Goal: Check status: Check status

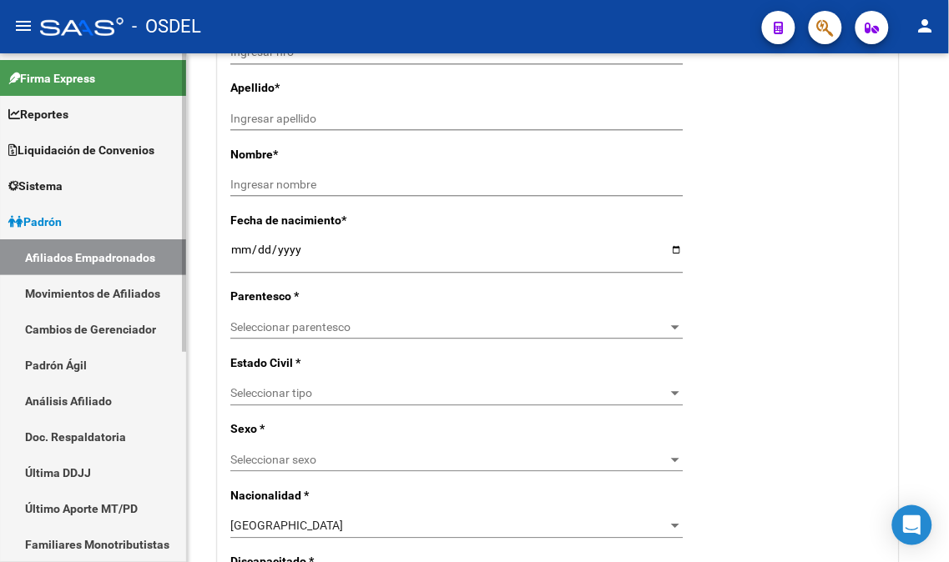
scroll to position [648, 0]
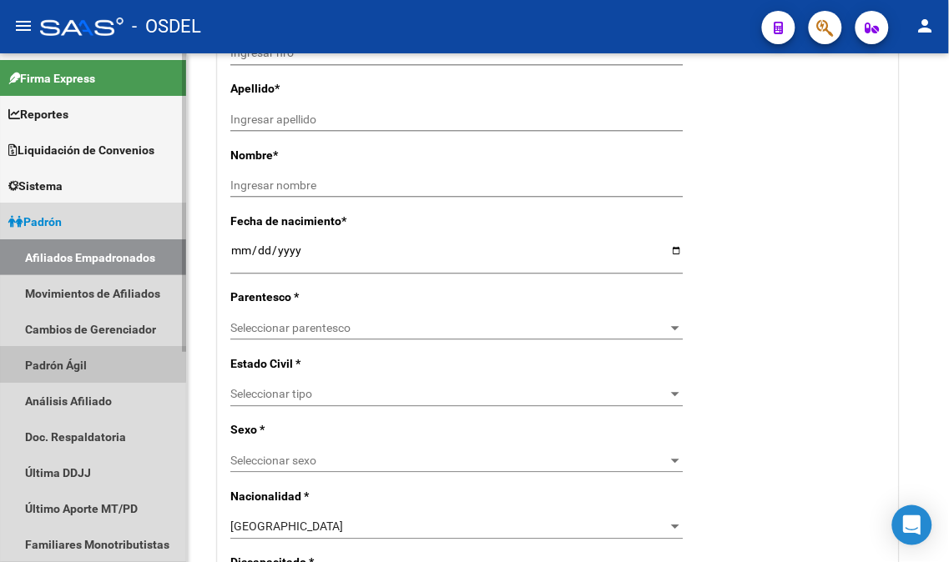
click at [78, 364] on link "Padrón Ágil" at bounding box center [93, 365] width 186 height 36
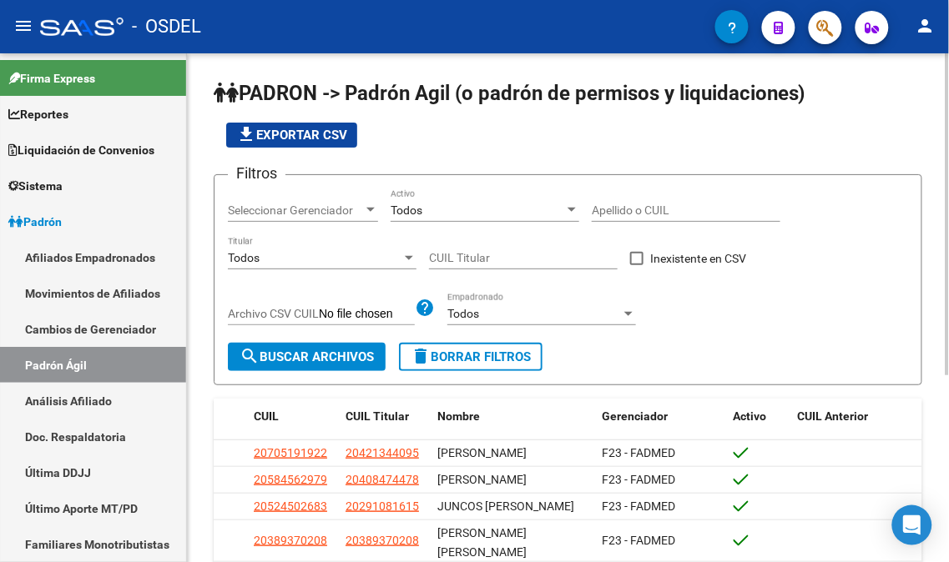
click at [645, 205] on input "Apellido o CUIL" at bounding box center [686, 211] width 189 height 14
paste input "35999281"
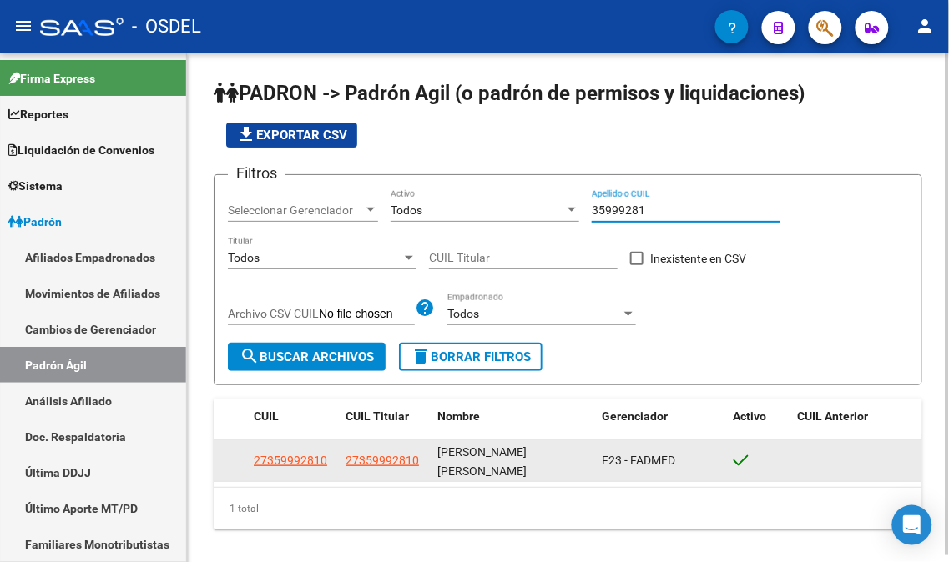
type input "35999281"
click at [293, 441] on datatable-body-cell "27359992810" at bounding box center [293, 461] width 92 height 41
click at [288, 454] on span "27359992810" at bounding box center [290, 460] width 73 height 13
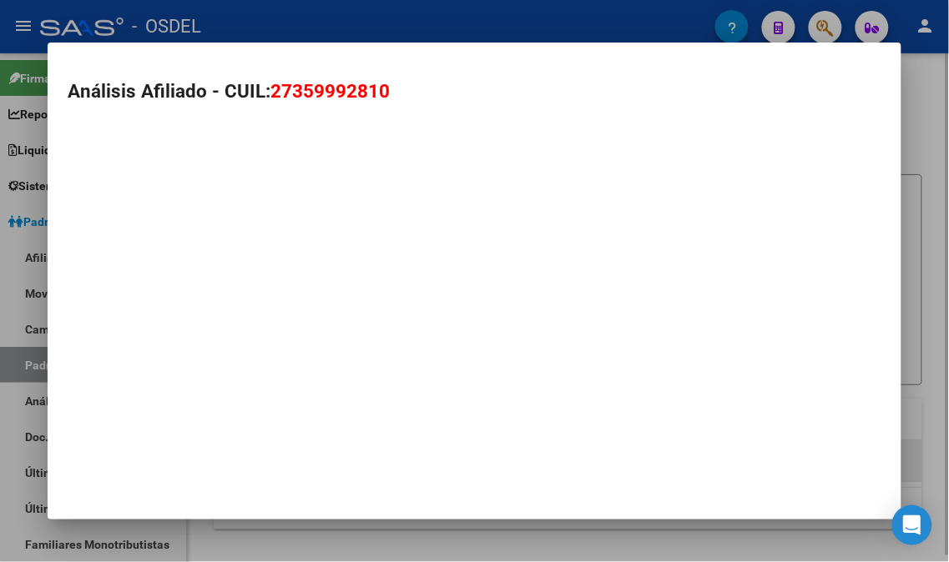
type textarea "27359992810"
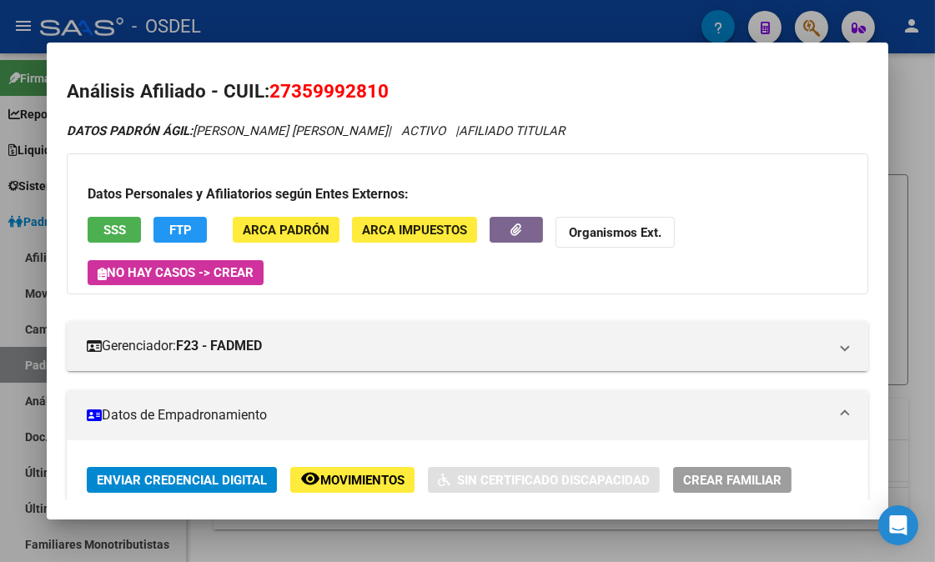
click at [123, 224] on button "SSS" at bounding box center [114, 230] width 53 height 26
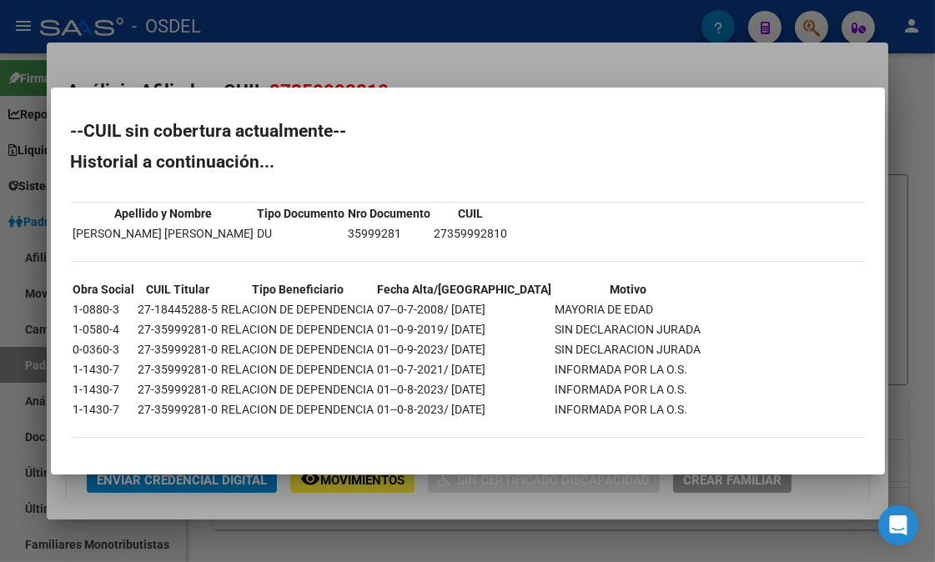
click at [910, 219] on div at bounding box center [467, 281] width 935 height 562
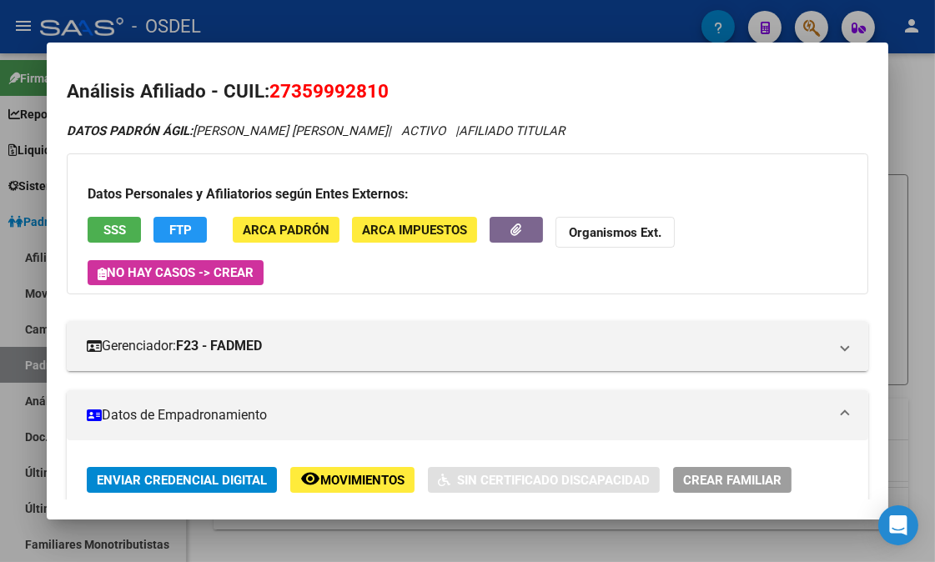
click at [910, 219] on div at bounding box center [467, 281] width 935 height 562
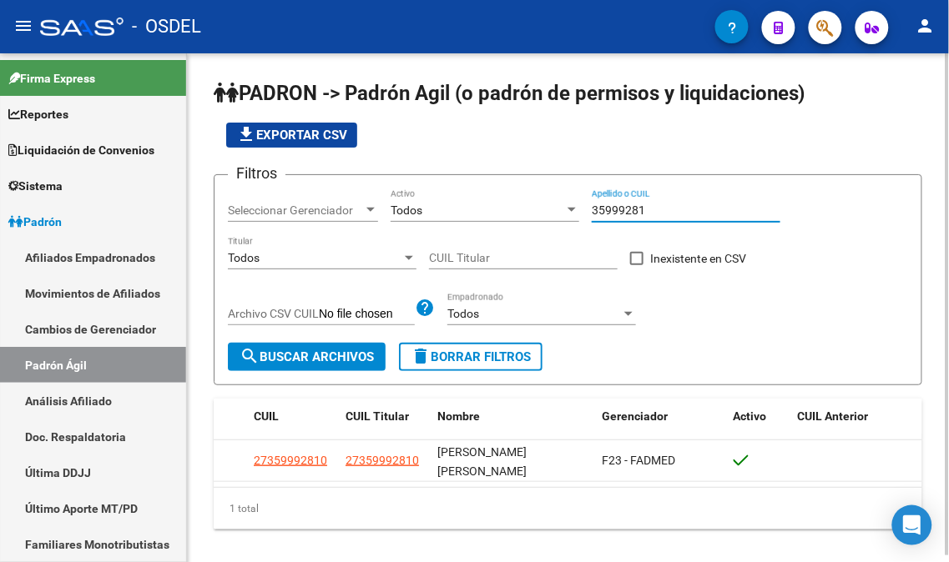
drag, startPoint x: 610, startPoint y: 214, endPoint x: 563, endPoint y: 214, distance: 46.7
click at [563, 214] on div "Filtros Seleccionar Gerenciador Seleccionar Gerenciador Todos Activo 35999281 A…" at bounding box center [568, 266] width 680 height 154
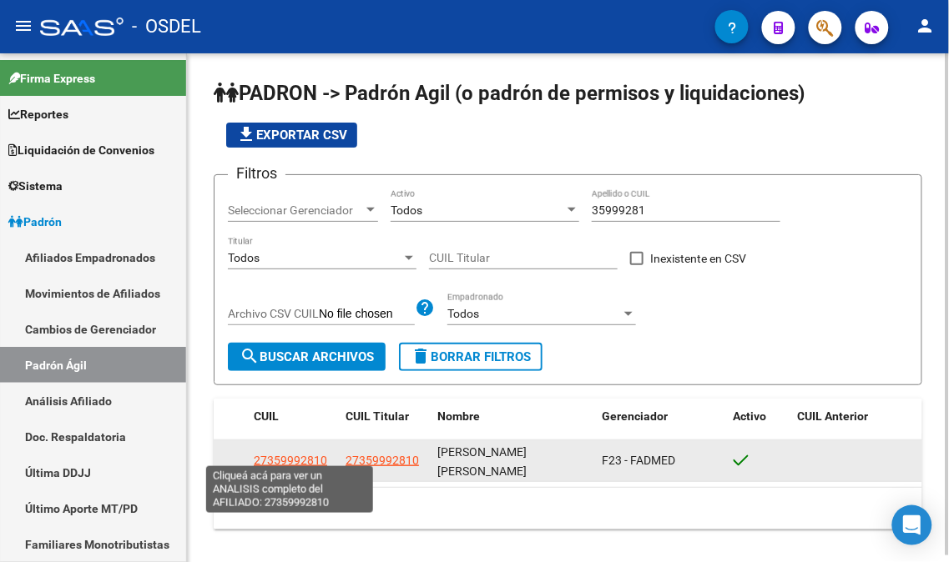
click at [285, 456] on span "27359992810" at bounding box center [290, 460] width 73 height 13
